Goal: Information Seeking & Learning: Learn about a topic

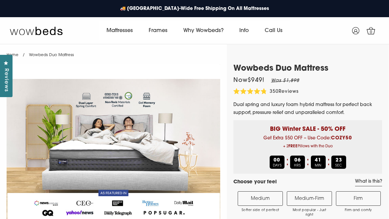
select select "Queen"
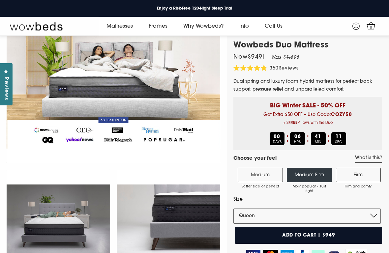
scroll to position [15, 0]
click at [361, 173] on label "Firm Firm and comfy" at bounding box center [358, 175] width 45 height 15
click at [0, 0] on input "Firm Firm and comfy" at bounding box center [0, 0] width 0 height 0
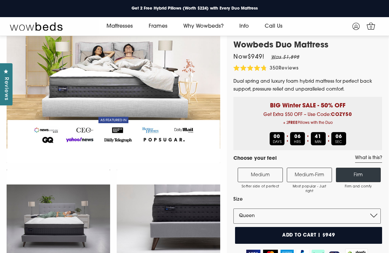
click at [318, 172] on label "Medium-Firm Most popular - Just right" at bounding box center [309, 175] width 45 height 15
click at [0, 0] on input "Medium-Firm Most popular - Just right" at bounding box center [0, 0] width 0 height 0
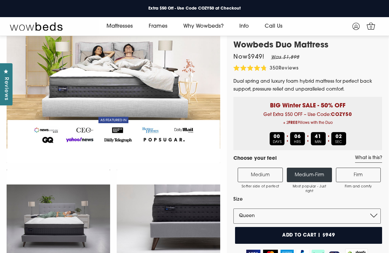
click at [276, 182] on label "Medium Softer side of perfect" at bounding box center [260, 175] width 45 height 15
click at [0, 0] on input "Medium Softer side of perfect" at bounding box center [0, 0] width 0 height 0
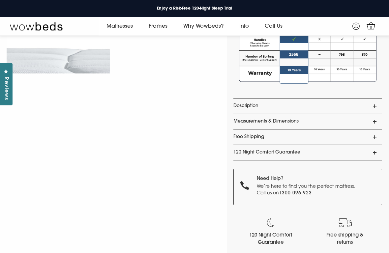
scroll to position [549, 0]
click at [371, 109] on link "Description" at bounding box center [308, 106] width 149 height 15
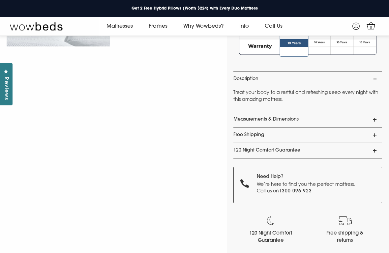
scroll to position [575, 0]
click at [364, 118] on link "Measurements & Dimensions" at bounding box center [308, 120] width 149 height 15
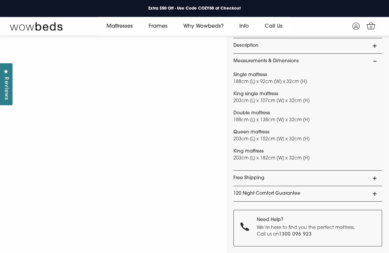
scroll to position [609, 0]
click at [347, 137] on p "Queen mattress 203cm (L) x 152cm (W) x 32cm (H)" at bounding box center [308, 136] width 149 height 14
click at [292, 137] on p "Queen mattress 203cm (L) x 152cm (W) x 32cm (H)" at bounding box center [308, 136] width 149 height 14
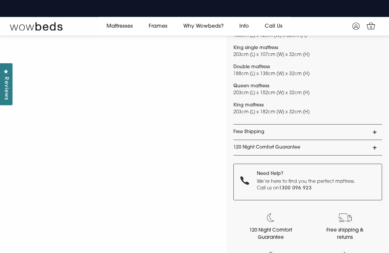
scroll to position [655, 0]
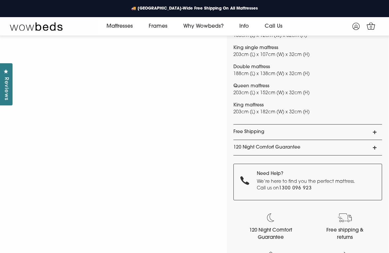
click at [357, 127] on link "Free Shipping" at bounding box center [308, 132] width 149 height 15
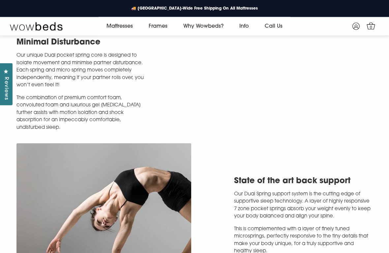
scroll to position [976, 0]
click at [354, 110] on video at bounding box center [285, 84] width 175 height 87
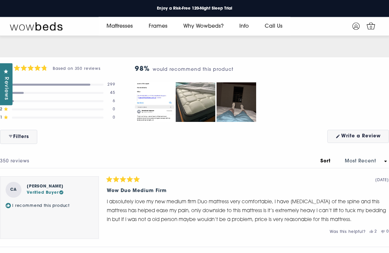
scroll to position [2853, 0]
click at [148, 116] on img "Carousel of customer-uploaded media. Press left and right arrows to navigate. P…" at bounding box center [155, 103] width 40 height 40
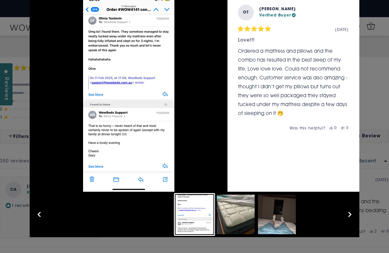
scroll to position [21, 0]
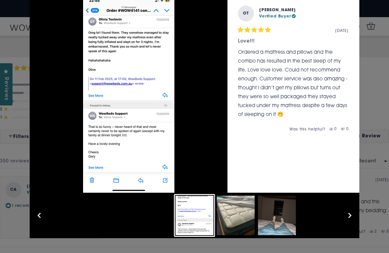
click at [243, 219] on button "Slide 2" at bounding box center [236, 215] width 41 height 43
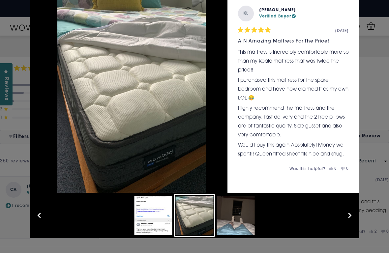
scroll to position [22, 0]
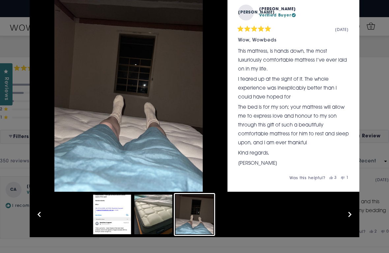
click at [377, 166] on div "User Media and Reviews Gallery JA Julie A. Verified Buyer Rated 5 out of 5 star…" at bounding box center [194, 126] width 389 height 253
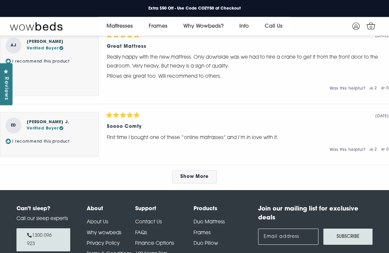
scroll to position [3209, 0]
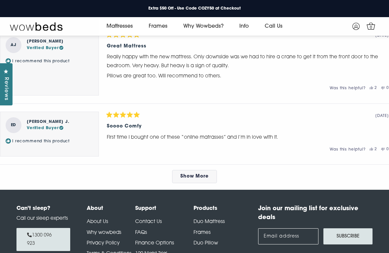
click at [114, 177] on div "Show More" at bounding box center [194, 176] width 389 height 13
click at [209, 182] on link "Show More" at bounding box center [194, 176] width 45 height 13
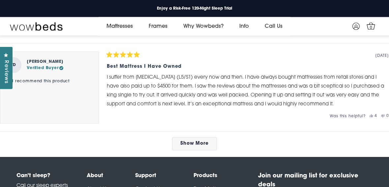
scroll to position [3605, 0]
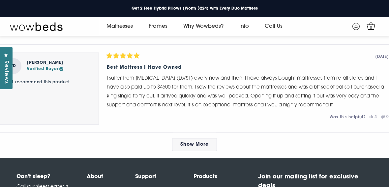
click at [178, 144] on link "Show More" at bounding box center [194, 144] width 45 height 13
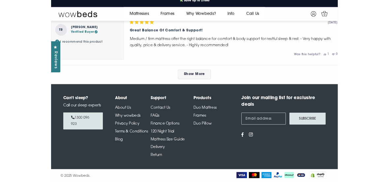
scroll to position [3983, 0]
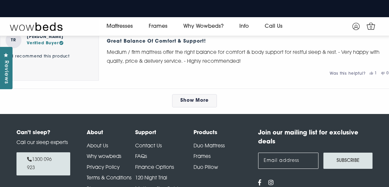
click at [184, 103] on span "Show More" at bounding box center [195, 100] width 29 height 5
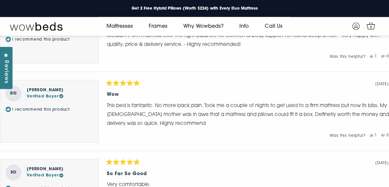
scroll to position [3999, 0]
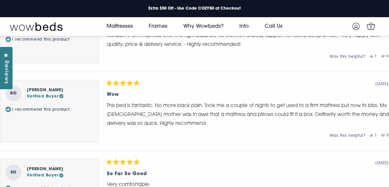
click at [115, 50] on link "All Mattress" at bounding box center [120, 43] width 42 height 13
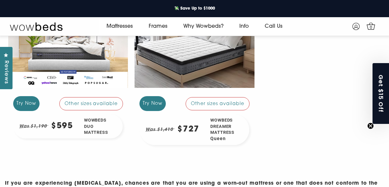
scroll to position [142, 0]
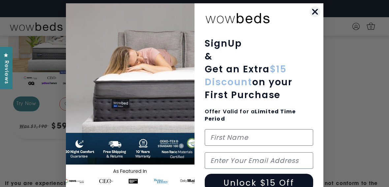
click at [314, 8] on circle "Close dialog" at bounding box center [315, 11] width 11 height 11
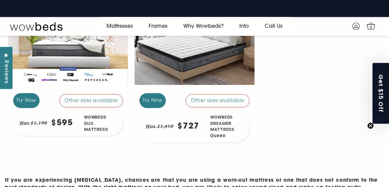
scroll to position [145, 0]
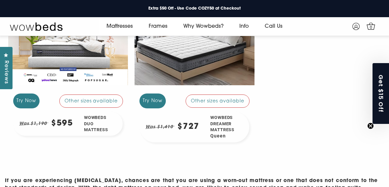
click at [156, 73] on div at bounding box center [195, 45] width 120 height 90
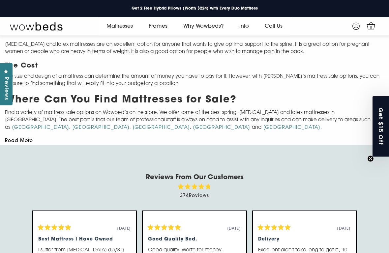
scroll to position [653, 0]
click at [27, 139] on button "Read More" at bounding box center [19, 141] width 28 height 5
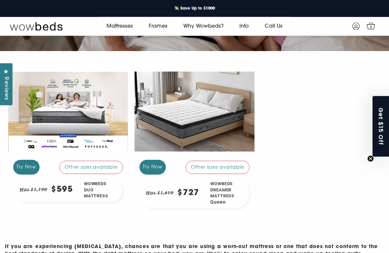
scroll to position [78, 0]
click at [24, 166] on div "Try Now" at bounding box center [26, 167] width 26 height 15
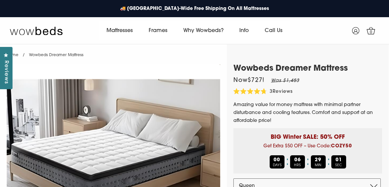
select select "Queen"
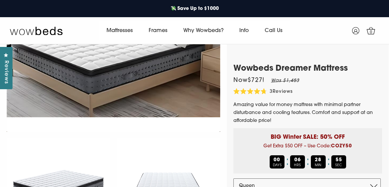
scroll to position [104, 0]
click at [70, 70] on img at bounding box center [114, 46] width 214 height 172
click at [73, 72] on img at bounding box center [114, 46] width 214 height 172
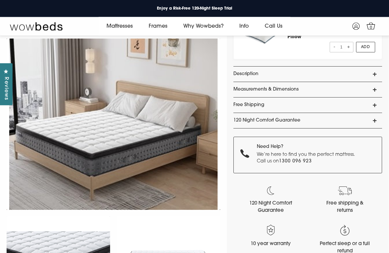
scroll to position [253, 0]
click at [363, 85] on link "Measurements & Dimensions" at bounding box center [308, 89] width 149 height 15
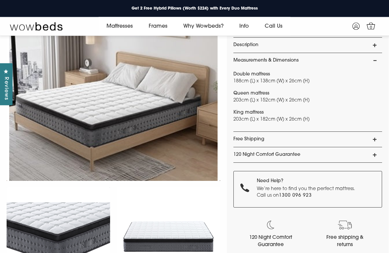
scroll to position [298, 0]
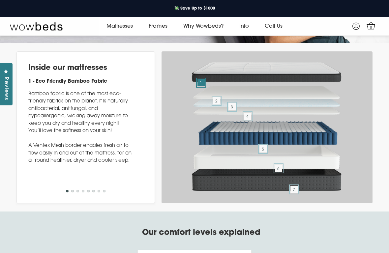
scroll to position [1695, 0]
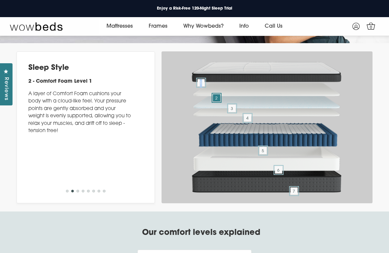
click at [58, 152] on div "Sleep Style 2 - Comfort Foam Level 1 A layer of Comfort Foam cushions your body…" at bounding box center [79, 108] width 103 height 90
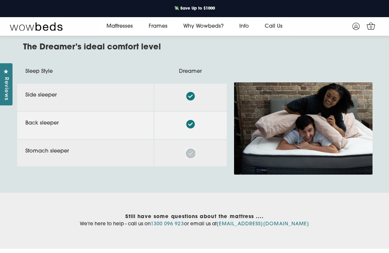
scroll to position [2112, 0]
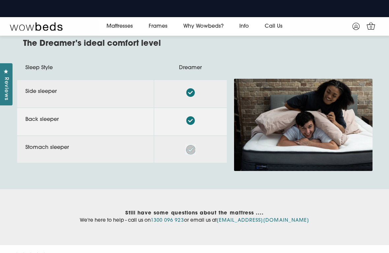
click at [333, 154] on img at bounding box center [303, 125] width 139 height 93
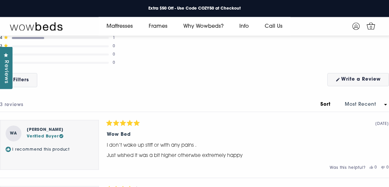
scroll to position [2352, 0]
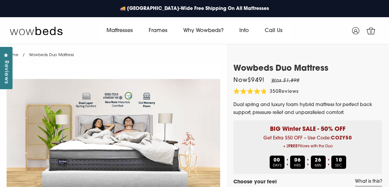
select select "Medium-Firm"
select select "Queen"
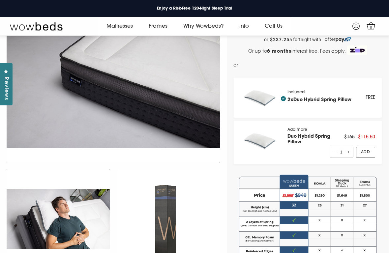
scroll to position [245, 0]
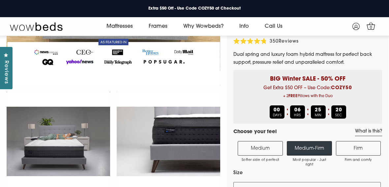
scroll to position [0, 0]
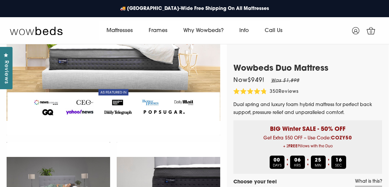
click at [215, 27] on link "Why Wowbeds?" at bounding box center [204, 30] width 56 height 18
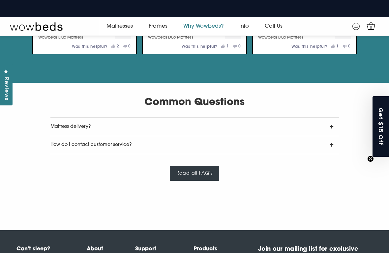
scroll to position [1030, 0]
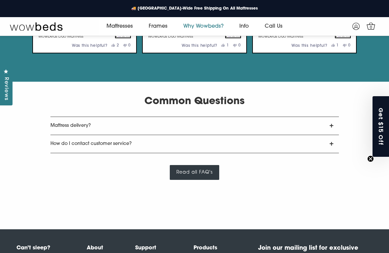
click at [57, 145] on link "How do I contact customer service?" at bounding box center [195, 144] width 289 height 18
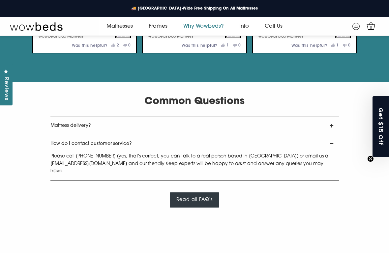
click at [58, 128] on link "Mattress delivery?" at bounding box center [195, 126] width 289 height 18
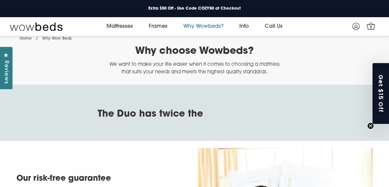
scroll to position [0, 0]
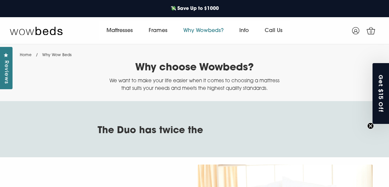
click at [336, 144] on div "The Duo has twice the Test number of springs comfort support pressure relief mo…" at bounding box center [194, 129] width 389 height 56
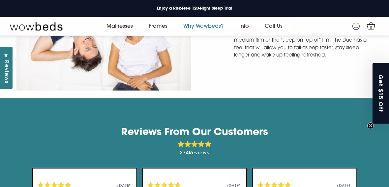
scroll to position [796, 0]
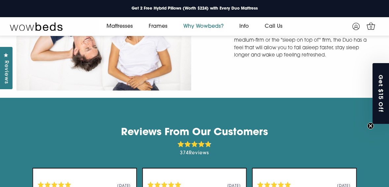
click at [261, 112] on link "Delivery" at bounding box center [249, 106] width 35 height 13
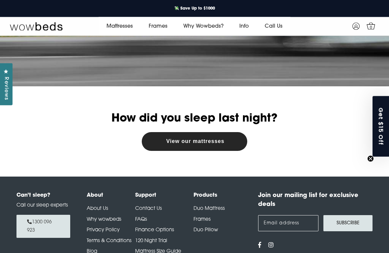
scroll to position [243, 0]
click at [156, 151] on button "View our mattresses" at bounding box center [195, 141] width 106 height 19
click at [154, 151] on button "View our mattresses" at bounding box center [195, 141] width 106 height 19
click at [225, 144] on link "View our mattresses" at bounding box center [195, 141] width 58 height 5
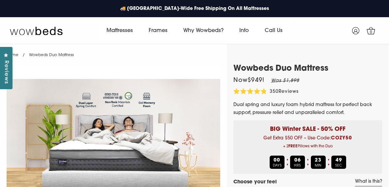
select select "Medium-Firm"
select select "Queen"
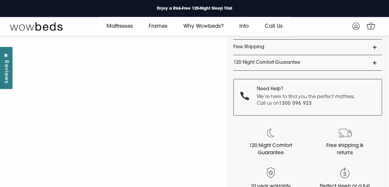
scroll to position [638, 0]
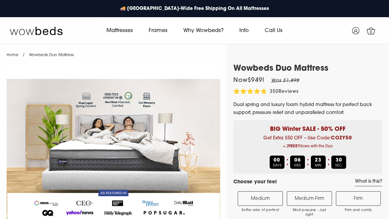
select select "Medium-Firm"
select select "Queen"
select select "Medium-Firm"
select select "Queen"
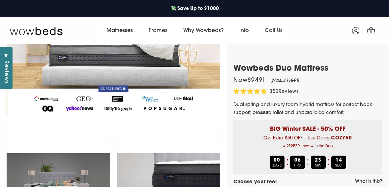
scroll to position [104, 0]
